Goal: Information Seeking & Learning: Learn about a topic

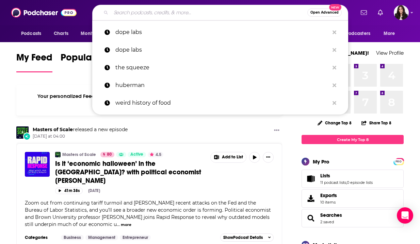
click at [193, 14] on input "Search podcasts, credits, & more..." at bounding box center [209, 12] width 196 height 11
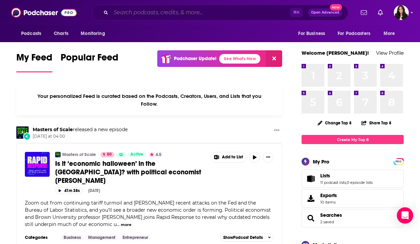
click at [155, 14] on input "Search podcasts, credits, & more..." at bounding box center [200, 12] width 179 height 11
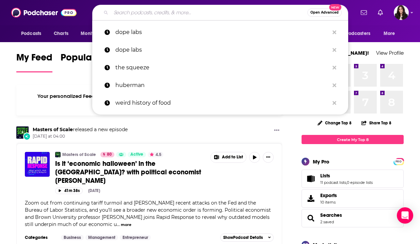
paste input "[PERSON_NAME]"
type input "[PERSON_NAME]"
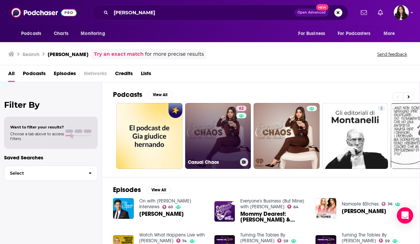
click at [227, 134] on link "62 Casual Chaos" at bounding box center [218, 136] width 66 height 66
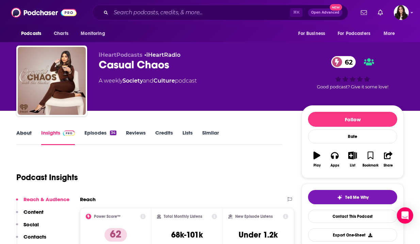
click at [34, 134] on div "About" at bounding box center [28, 138] width 25 height 16
